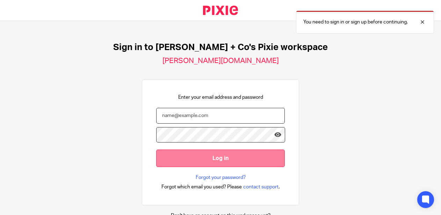
type input "yosef@jacobsandco.co.uk"
click at [232, 157] on input "Log in" at bounding box center [220, 157] width 129 height 17
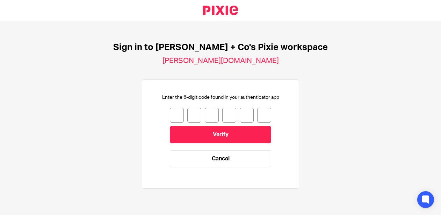
click at [176, 115] on input "number" at bounding box center [177, 115] width 14 height 15
type input "4"
type input "5"
type input "3"
type input "0"
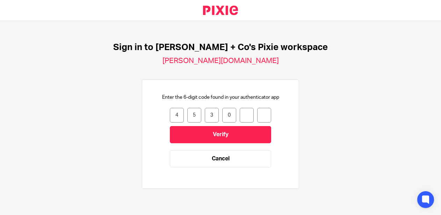
type input "1"
type input "3"
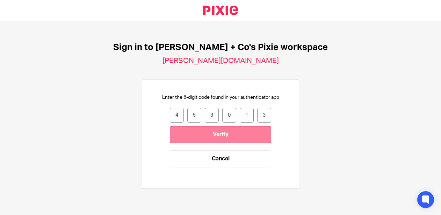
click at [230, 134] on input "Verify" at bounding box center [220, 134] width 101 height 17
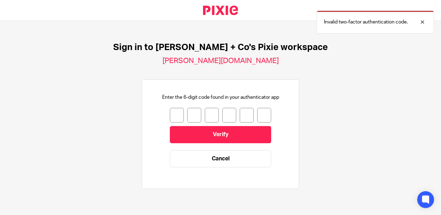
click at [172, 105] on div "Enter the 6-digit code found in your authenticator app Verify Cancel" at bounding box center [220, 134] width 129 height 80
click at [170, 114] on input "number" at bounding box center [177, 115] width 14 height 15
click at [170, 111] on input "number" at bounding box center [177, 115] width 14 height 15
type input "8"
type input "7"
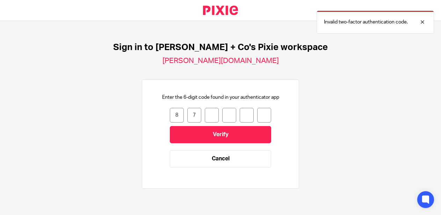
type input "1"
type input "6"
type input "3"
type input "5"
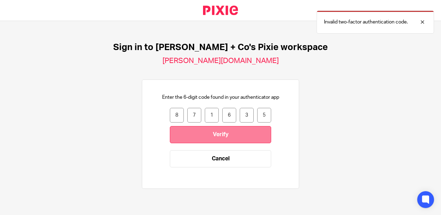
click at [223, 134] on input "Verify" at bounding box center [220, 134] width 101 height 17
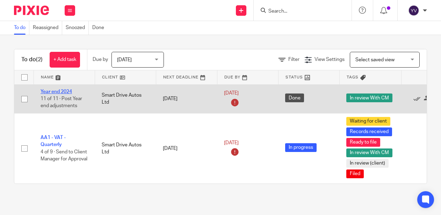
click at [66, 92] on link "Year end 2024" at bounding box center [56, 91] width 31 height 5
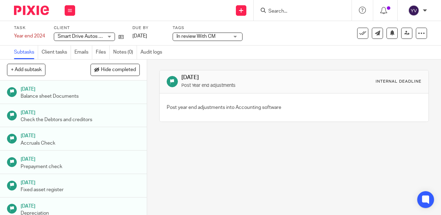
click at [49, 91] on h1 "[DATE]" at bounding box center [80, 88] width 119 height 9
click at [61, 119] on p "Check the Debtors and creditors" at bounding box center [80, 119] width 119 height 7
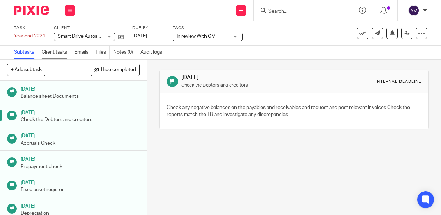
click at [59, 52] on link "Client tasks" at bounding box center [56, 52] width 29 height 14
click at [41, 91] on h1 "[DATE]" at bounding box center [80, 88] width 119 height 9
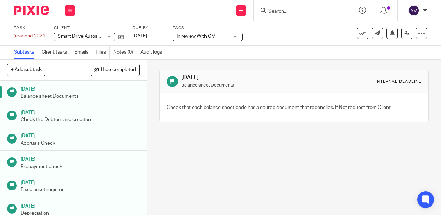
click at [74, 94] on p "Balance sheet Documents" at bounding box center [80, 96] width 119 height 7
click at [50, 116] on h1 "[DATE]" at bounding box center [80, 111] width 119 height 9
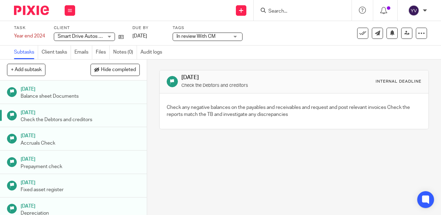
click at [75, 133] on h1 "[DATE]" at bounding box center [80, 134] width 119 height 9
click at [65, 164] on p "Prepayment check" at bounding box center [80, 166] width 119 height 7
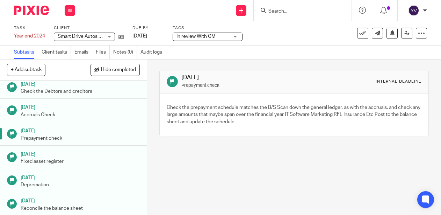
scroll to position [35, 0]
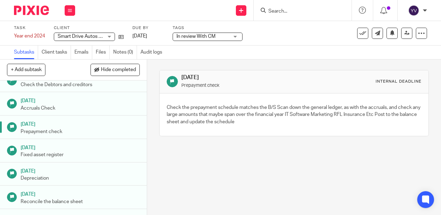
click at [64, 148] on h1 "[DATE]" at bounding box center [80, 146] width 119 height 9
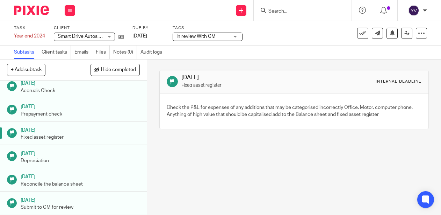
scroll to position [70, 0]
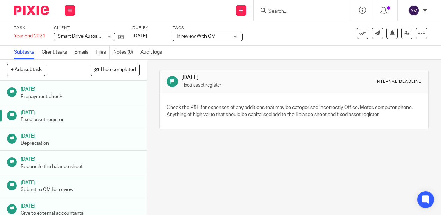
click at [69, 121] on p "Fixed asset register" at bounding box center [80, 119] width 119 height 7
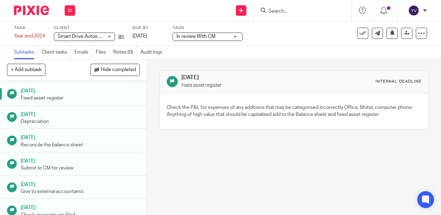
scroll to position [105, 0]
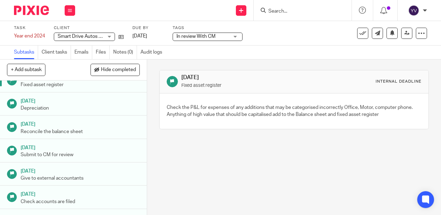
click at [54, 149] on h1 "[DATE]" at bounding box center [80, 146] width 119 height 9
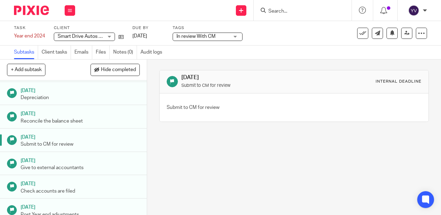
scroll to position [121, 0]
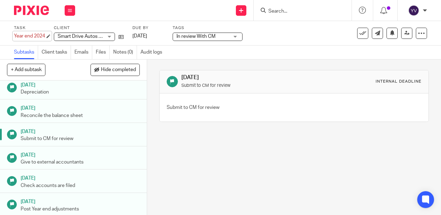
click at [27, 34] on div "Year end 2024 Save Year end 2024" at bounding box center [29, 36] width 31 height 7
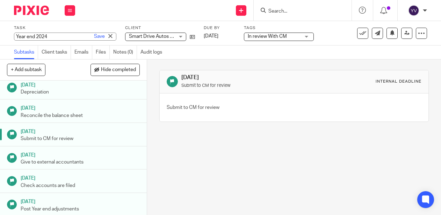
click at [219, 157] on div "10 Jan 2025 Submit to CM for review Internal deadline Submit to CM for review" at bounding box center [294, 136] width 294 height 155
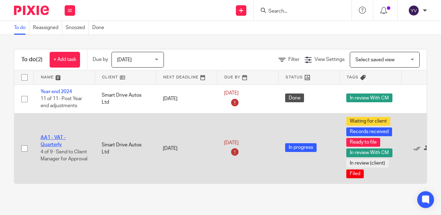
click at [53, 135] on link "AA1 - VAT - Quarterly" at bounding box center [53, 141] width 25 height 12
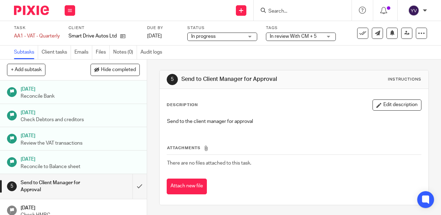
scroll to position [76, 0]
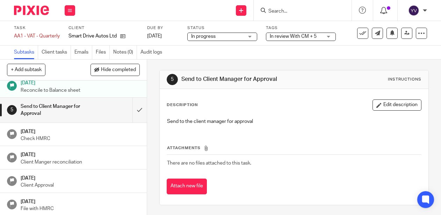
click at [384, 14] on div at bounding box center [385, 10] width 10 height 8
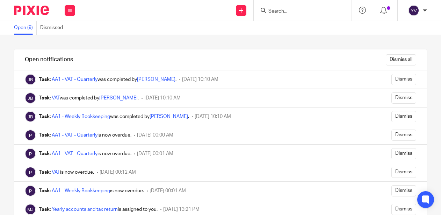
click at [28, 26] on link "Open (9)" at bounding box center [25, 28] width 23 height 14
click at [68, 10] on icon at bounding box center [70, 10] width 4 height 4
click at [73, 31] on li "Work" at bounding box center [70, 33] width 19 height 10
click at [128, 20] on div "Send new email Create task Add client Get Support Contact via email Check our d…" at bounding box center [261, 10] width 359 height 21
